Goal: Transaction & Acquisition: Register for event/course

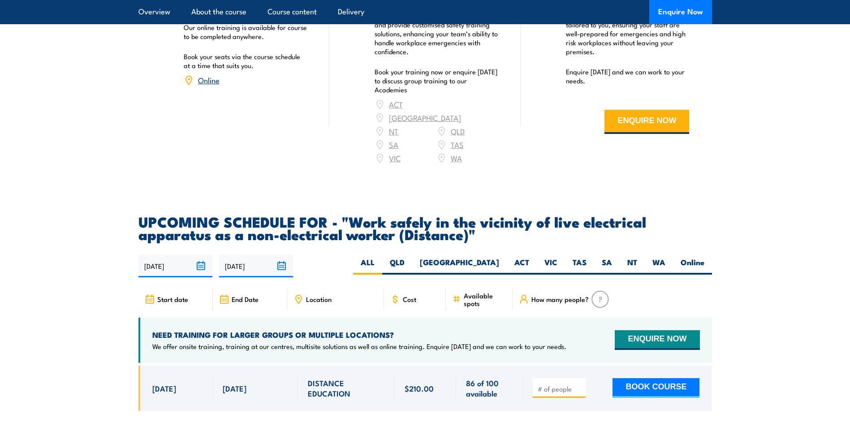
scroll to position [1435, 0]
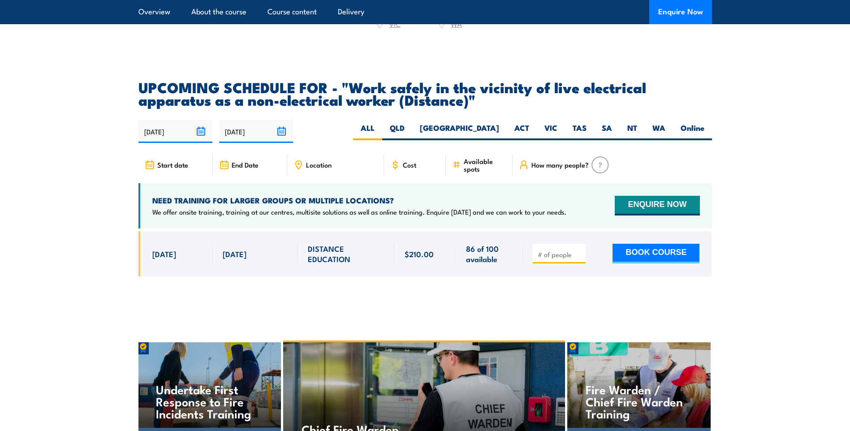
click at [546, 259] on input "number" at bounding box center [560, 254] width 45 height 9
type input "2"
click at [648, 262] on button "BOOK COURSE" at bounding box center [656, 254] width 87 height 20
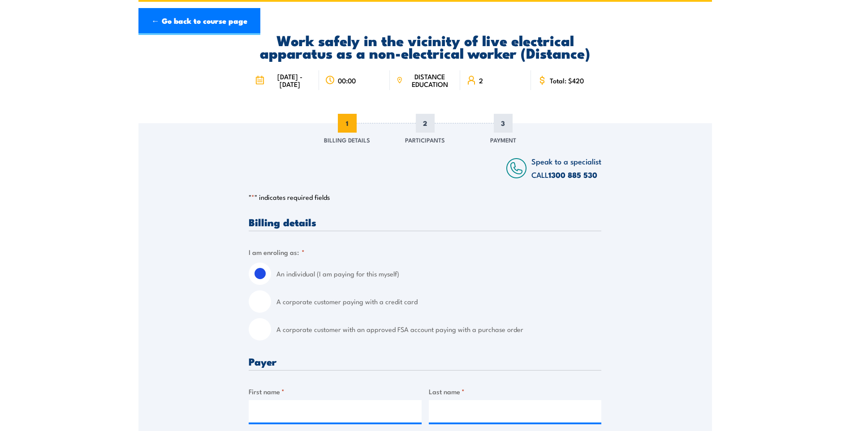
scroll to position [134, 0]
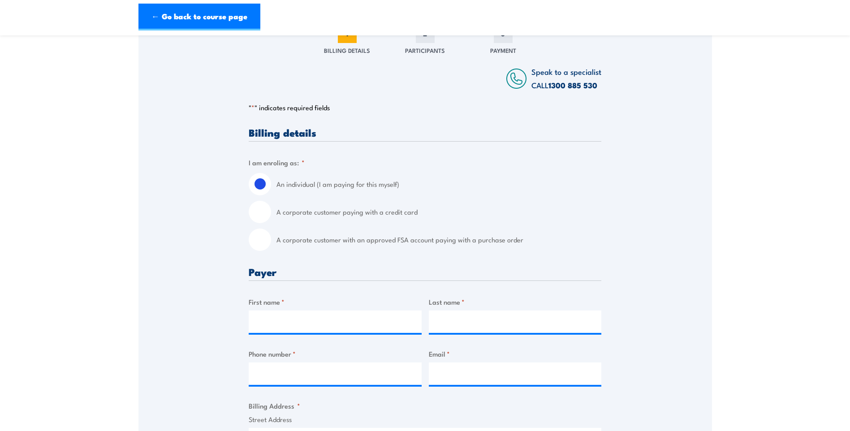
click at [256, 240] on input "A corporate customer with an approved FSA account paying with a purchase order" at bounding box center [260, 240] width 22 height 22
radio input "true"
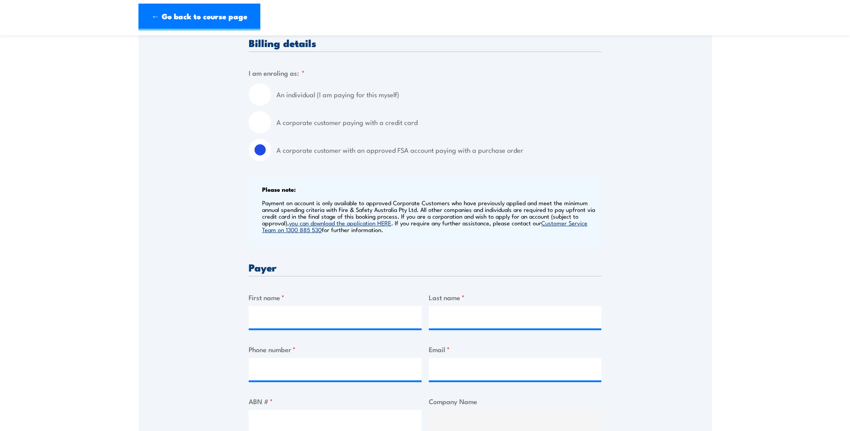
scroll to position [269, 0]
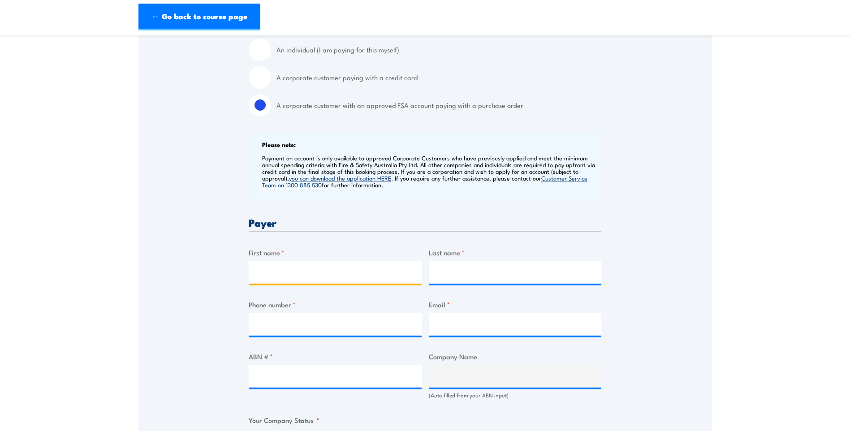
click at [271, 277] on input "First name *" at bounding box center [335, 272] width 173 height 22
type input "Deb"
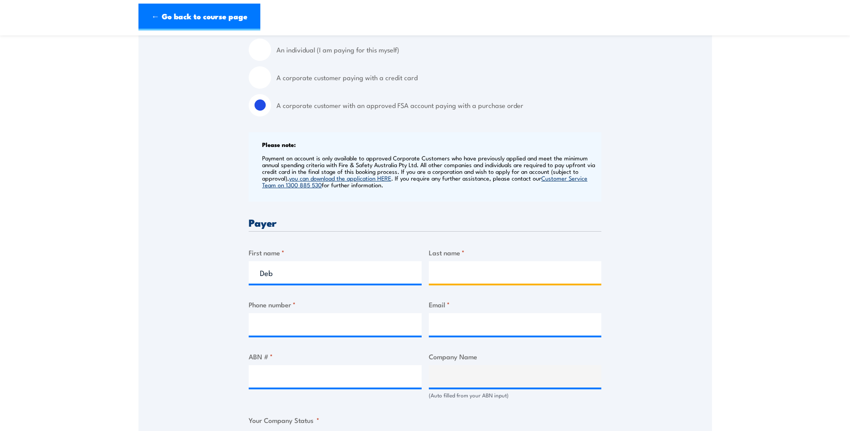
click at [467, 274] on input "Last name *" at bounding box center [515, 272] width 173 height 22
type input "Williams"
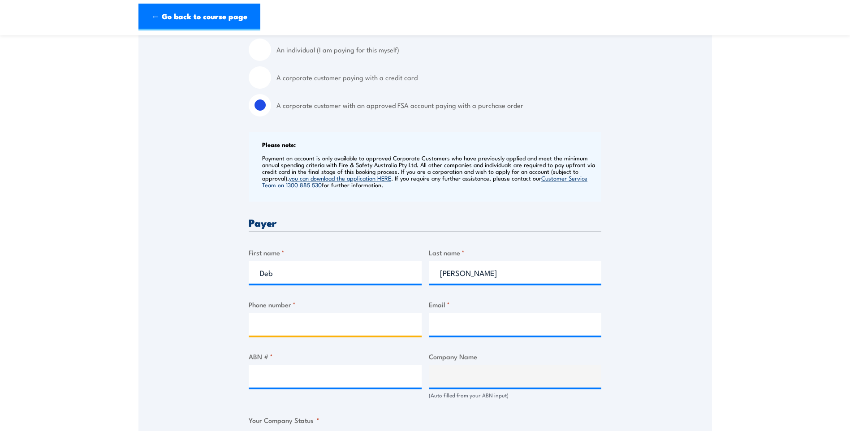
click at [271, 322] on input "Phone number *" at bounding box center [335, 324] width 173 height 22
type input "0418360843"
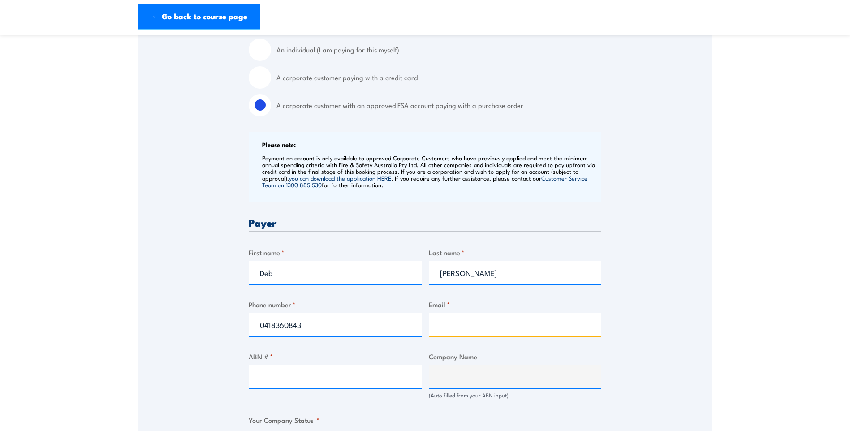
type input "willy.liddelseymour@gmail.com"
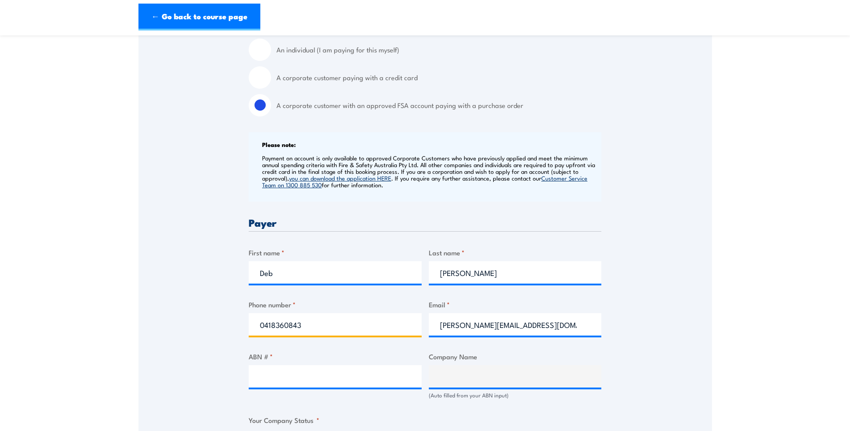
type input "0418360843"
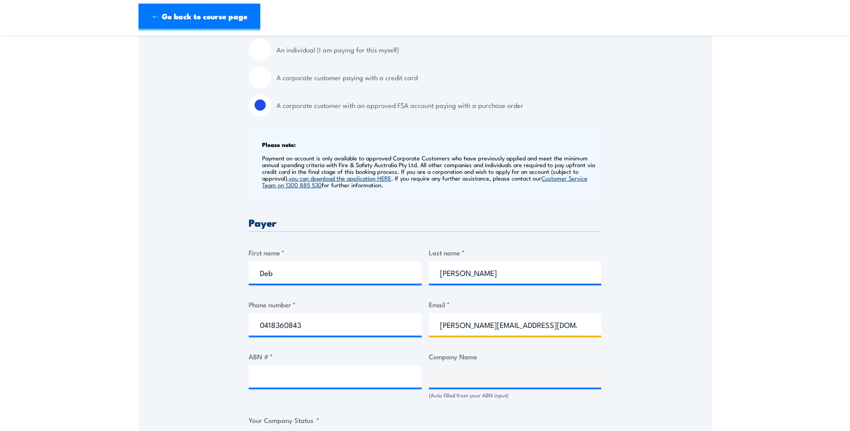
drag, startPoint x: 561, startPoint y: 323, endPoint x: 431, endPoint y: 324, distance: 129.6
click at [431, 324] on input "willy.liddelseymour@gmail.com" at bounding box center [515, 324] width 173 height 22
click at [440, 326] on input "Email *" at bounding box center [515, 324] width 173 height 22
type input "siteadmin@dunnsearthmoving.com"
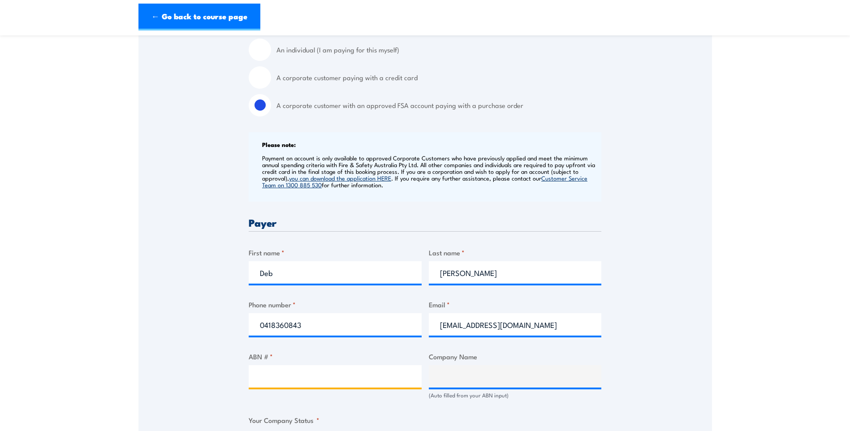
click at [273, 374] on input "ABN # *" at bounding box center [335, 376] width 173 height 22
click at [276, 379] on input "ABN # *" at bounding box center [335, 376] width 173 height 22
paste input "47112664043"
type input "47112664043"
type input "Dunn's Earthmoving Pty Ltd"
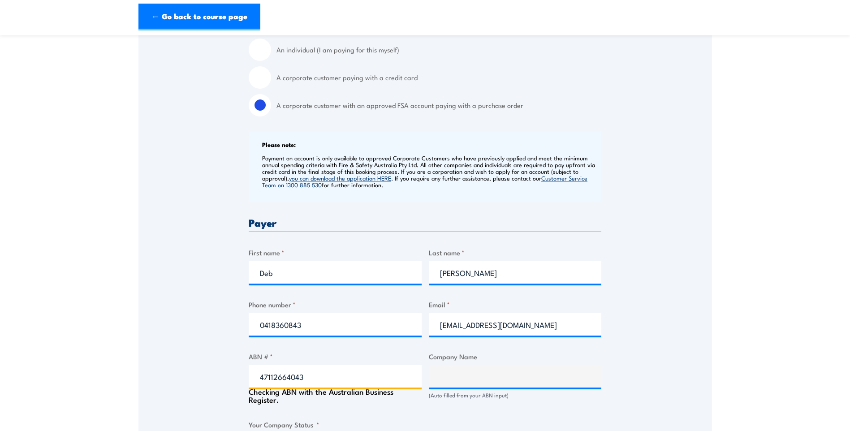
radio input "true"
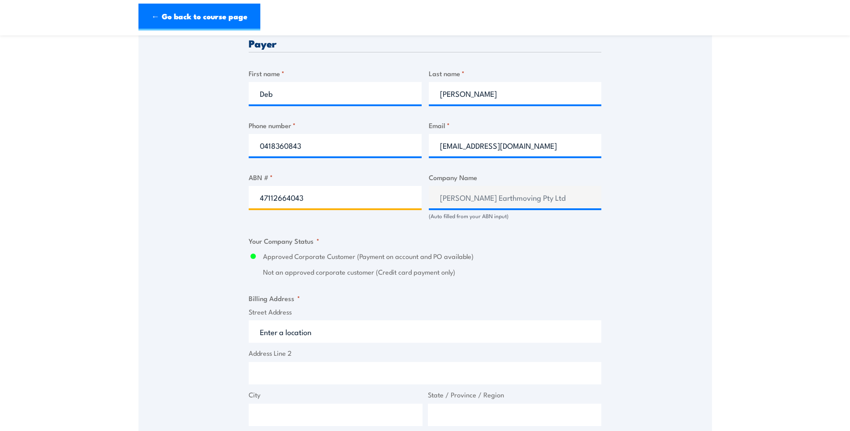
scroll to position [493, 0]
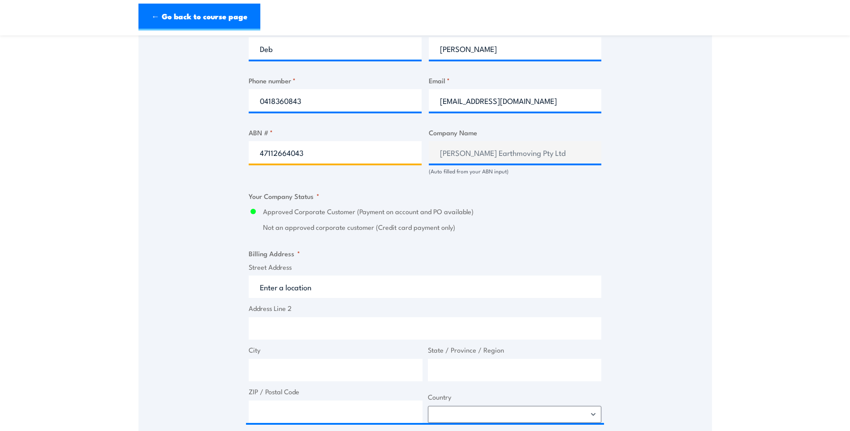
type input "47112664043"
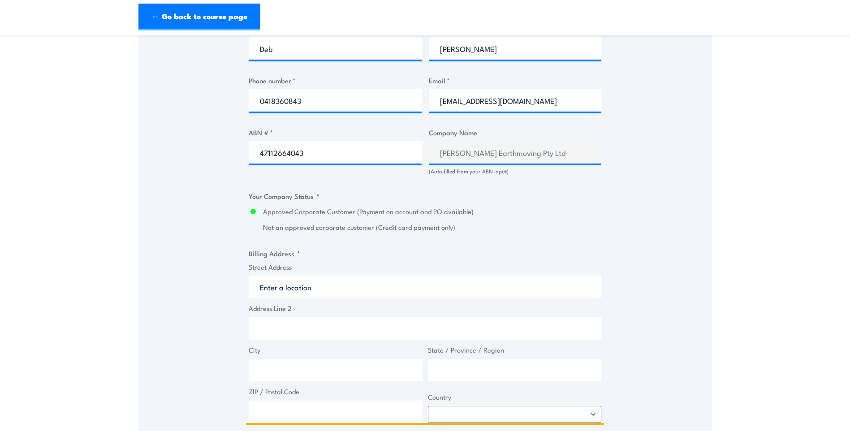
click at [272, 285] on input "Street Address" at bounding box center [425, 287] width 353 height 22
type input "2A Charles St"
type input "Norwood"
type input "South Australia"
type input "5067"
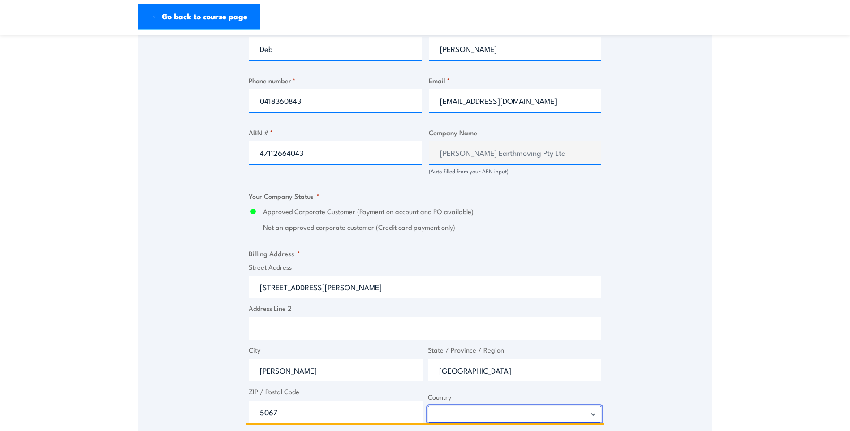
select select "Australia"
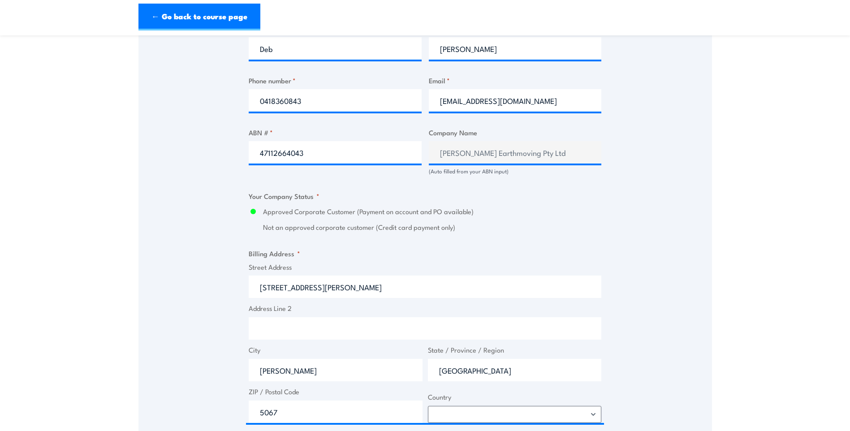
click at [213, 320] on div "Speak to a specialist CALL 1300 885 530 CALL 1300 885 530 " * " indicates requi…" at bounding box center [426, 152] width 574 height 954
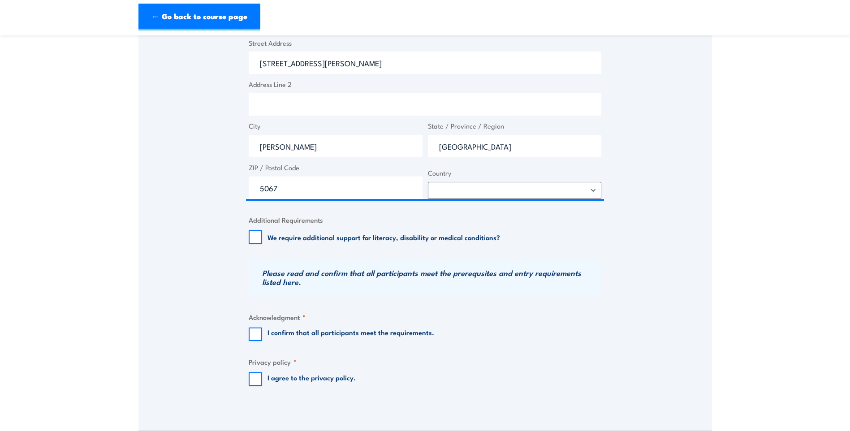
scroll to position [762, 0]
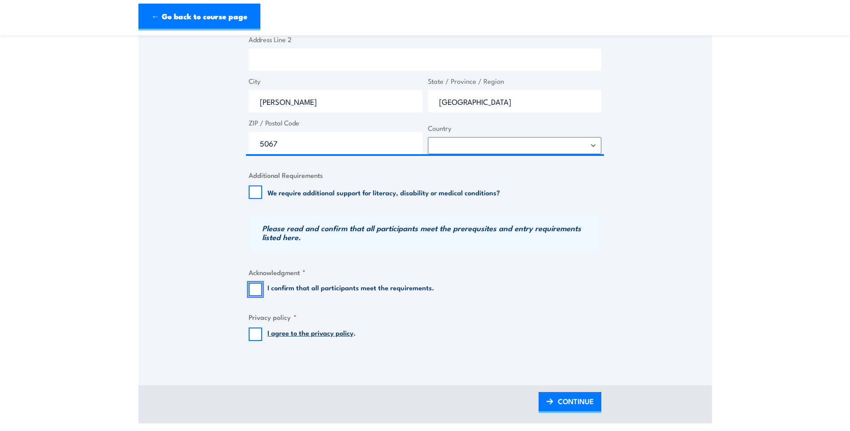
click at [258, 291] on input "I confirm that all participants meet the requirements." at bounding box center [255, 289] width 13 height 13
checkbox input "true"
click at [258, 332] on input "I agree to the privacy policy ." at bounding box center [255, 334] width 13 height 13
checkbox input "true"
click at [561, 403] on span "CONTINUE" at bounding box center [576, 402] width 36 height 24
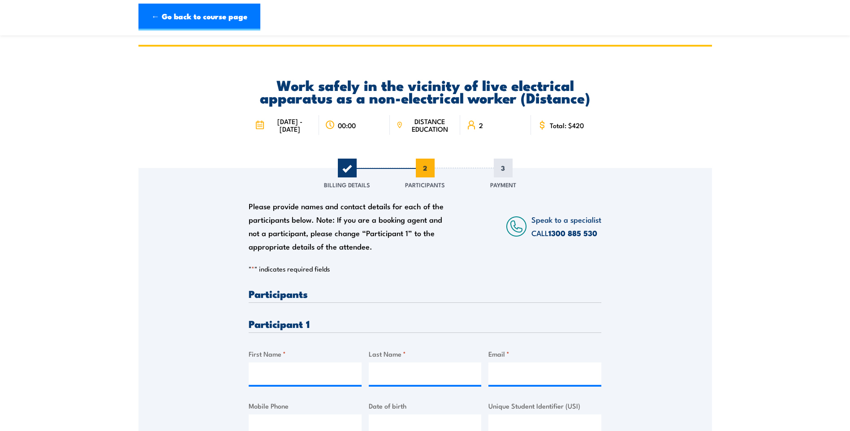
scroll to position [90, 0]
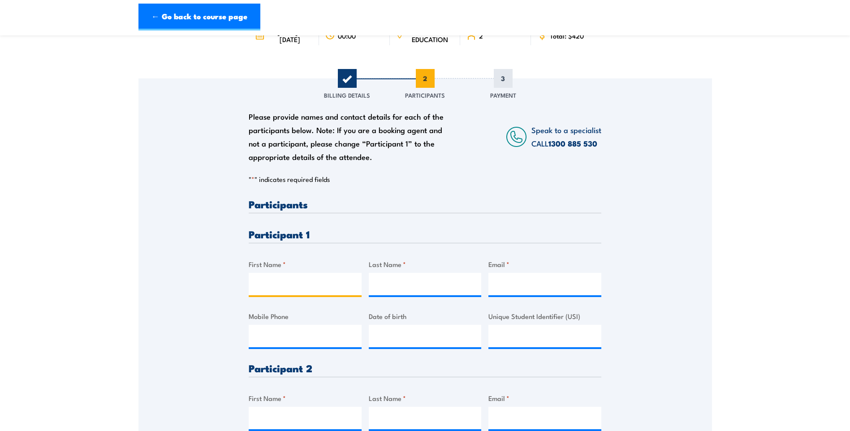
click at [263, 286] on input "First Name *" at bounding box center [305, 284] width 113 height 22
type input "Edward"
click at [419, 288] on input "Last Name *" at bounding box center [425, 284] width 113 height 22
type input "Daley"
click at [508, 291] on input "Email *" at bounding box center [545, 284] width 113 height 22
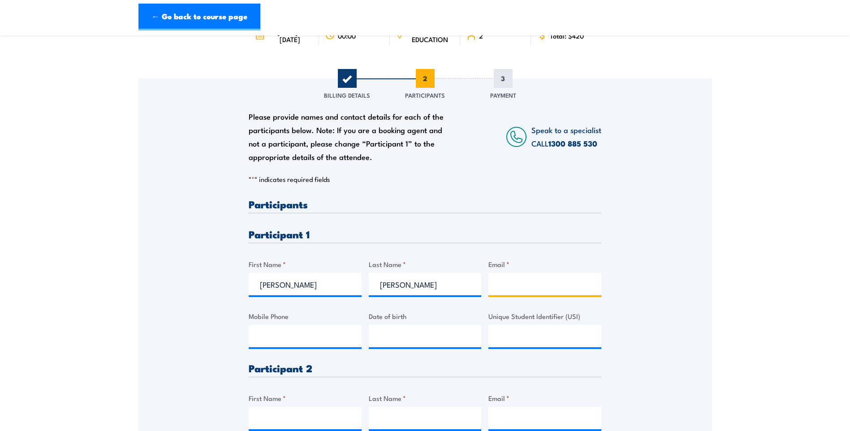
paste input "edaley9411@gmail.com"
type input "edaley9411@gmail.com"
click at [259, 334] on input "Mobile Phone" at bounding box center [305, 336] width 113 height 22
paste input "0498 728 671"
type input "0498 728 671"
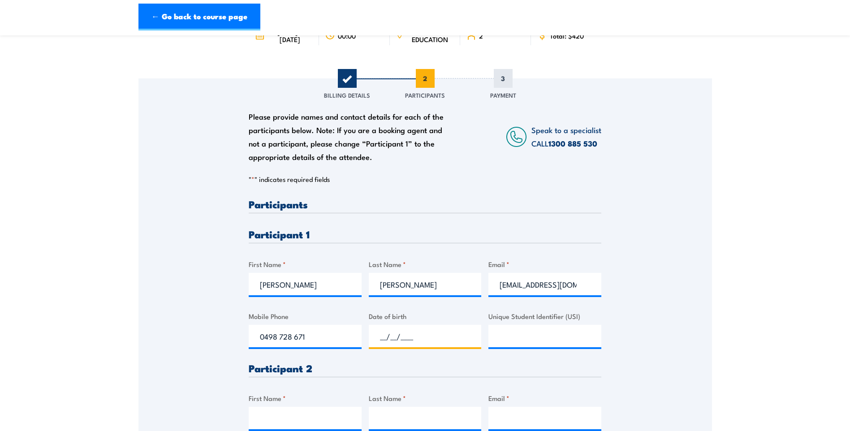
click at [384, 338] on input "__/__/____" at bounding box center [425, 336] width 113 height 22
type input "31/07/1994"
click at [454, 366] on h3 "Participant 2" at bounding box center [425, 368] width 353 height 10
click at [623, 364] on div "Please provide names and contact details for each of the participants below. No…" at bounding box center [426, 289] width 574 height 422
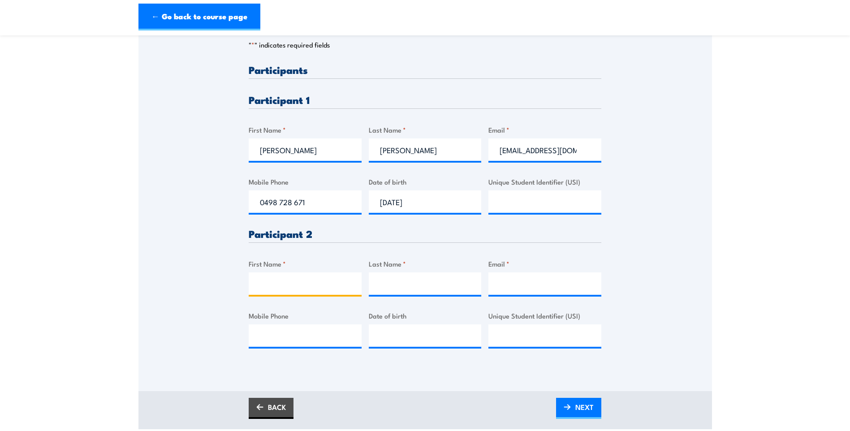
click at [266, 287] on input "First Name *" at bounding box center [305, 284] width 113 height 22
click at [511, 280] on input "Email *" at bounding box center [545, 284] width 113 height 22
paste input "b.harris21@hotmail.com"
type input "b.harris21@hotmail.com"
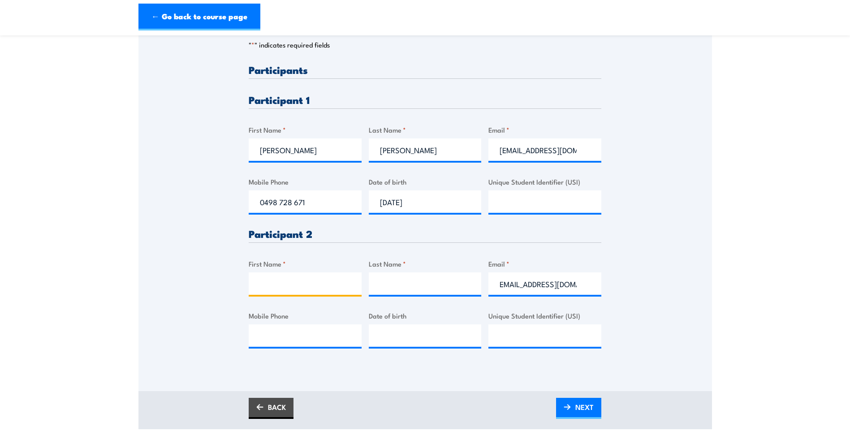
click at [256, 283] on input "First Name *" at bounding box center [305, 284] width 113 height 22
type input "Brett"
click at [401, 282] on input "Last Name *" at bounding box center [425, 284] width 113 height 22
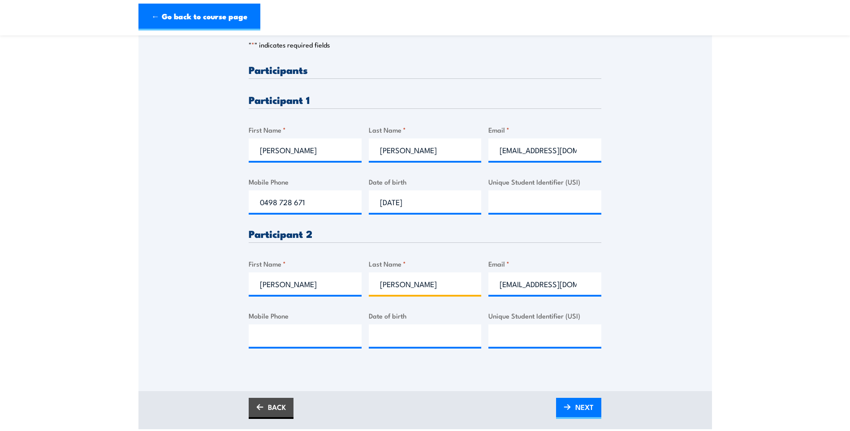
type input "Harris"
click at [263, 336] on input "Mobile Phone" at bounding box center [305, 336] width 113 height 22
click at [278, 335] on input "Mobile Phone" at bounding box center [305, 336] width 113 height 22
paste input "0408 821 091"
type input "0408 821 091"
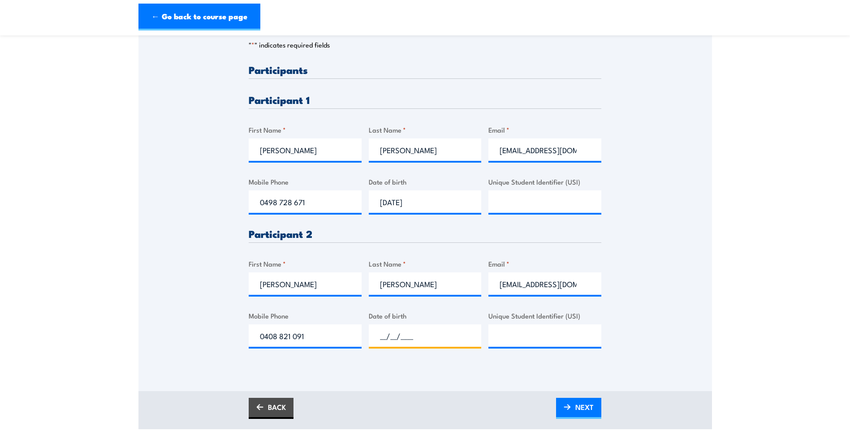
click at [404, 335] on input "__/__/____" at bounding box center [425, 336] width 113 height 22
type input "05/04/1983"
click at [514, 364] on div "Please provide names and contact details for each of the participants below. No…" at bounding box center [425, 216] width 353 height 302
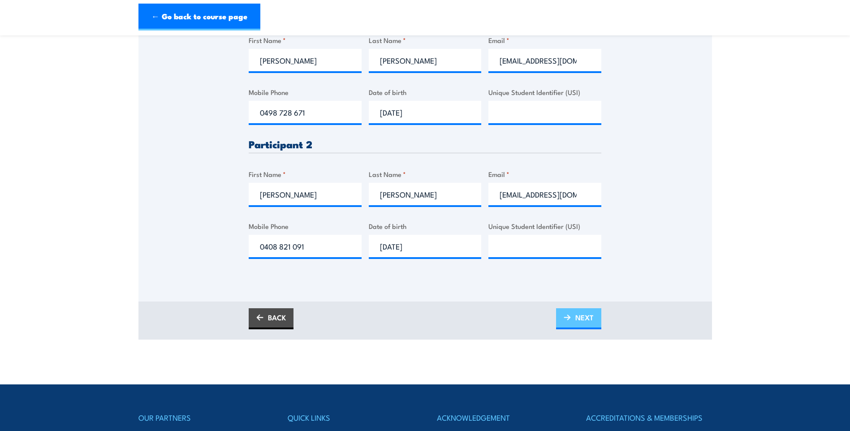
click at [581, 317] on span "NEXT" at bounding box center [585, 318] width 18 height 24
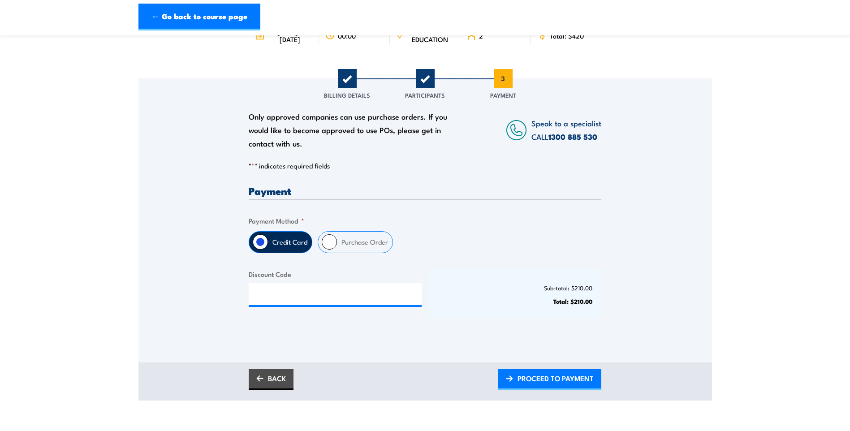
scroll to position [134, 0]
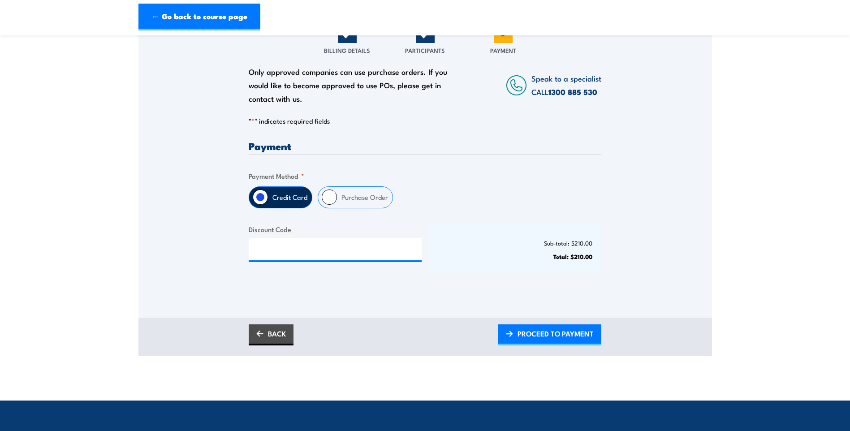
click at [327, 195] on input "Purchase Order" at bounding box center [329, 197] width 15 height 15
radio input "true"
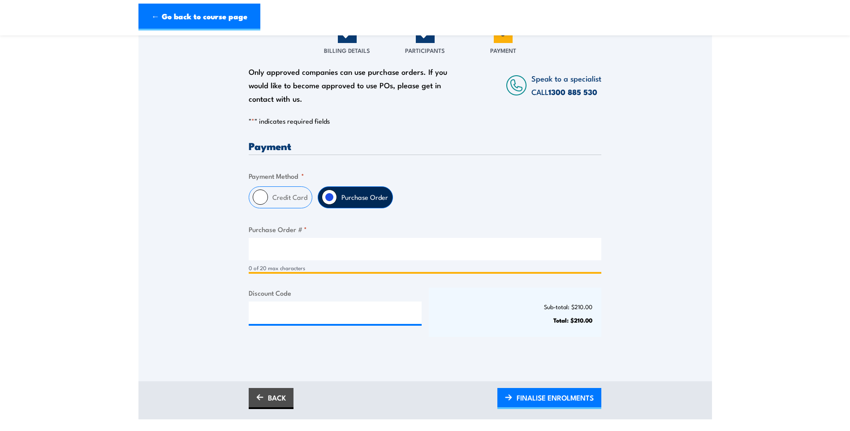
click at [275, 251] on input "Purchase Order # *" at bounding box center [425, 249] width 353 height 22
paste input "019430"
type input "019430"
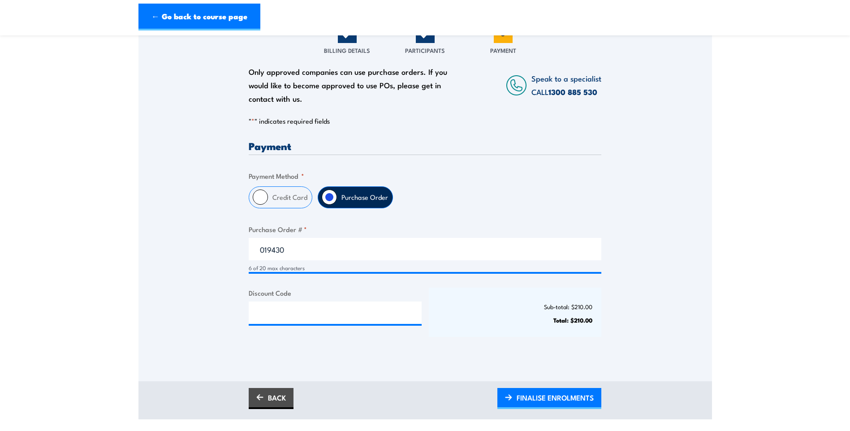
click at [478, 343] on div "Payment Only approved companies can use purchase orders. If you would like to b…" at bounding box center [425, 247] width 353 height 212
click at [537, 401] on span "FINALISE ENROLMENTS" at bounding box center [555, 398] width 77 height 24
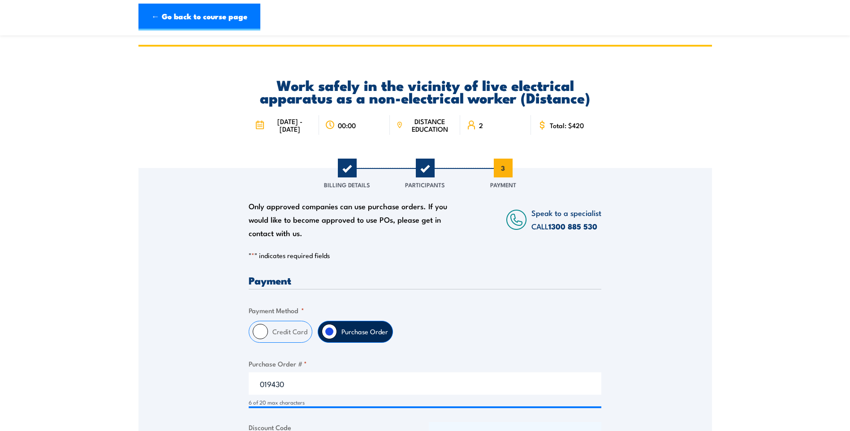
scroll to position [179, 0]
